Goal: Information Seeking & Learning: Learn about a topic

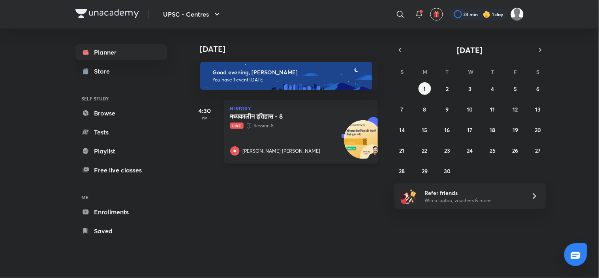
click at [317, 132] on div "मध्यकालीन इतिहास - 8 Live Session 8 [PERSON_NAME] [PERSON_NAME]" at bounding box center [292, 133] width 124 height 43
